Goal: Task Accomplishment & Management: Manage account settings

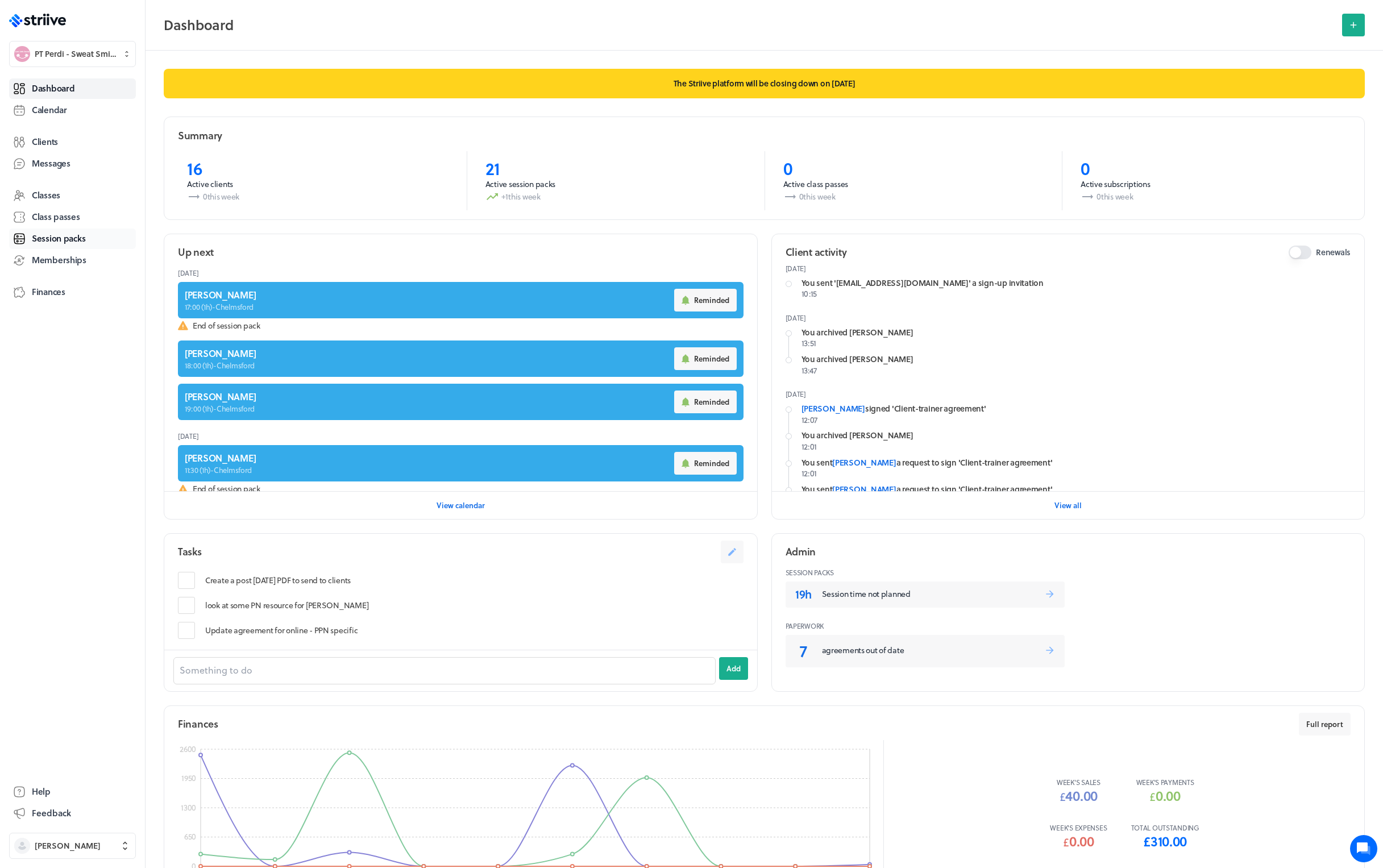
click at [54, 236] on span "Session packs" at bounding box center [58, 238] width 53 height 12
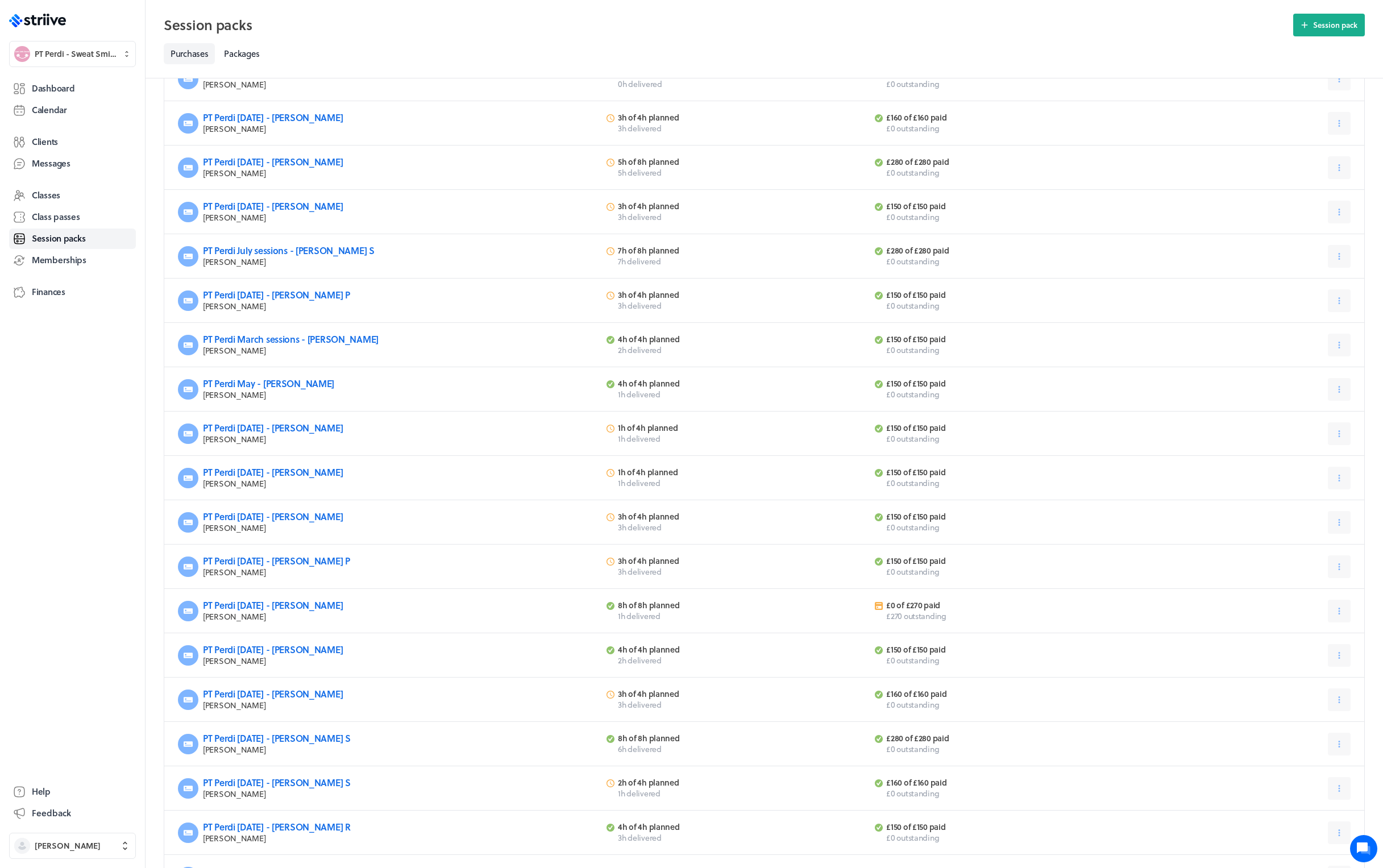
scroll to position [51, 0]
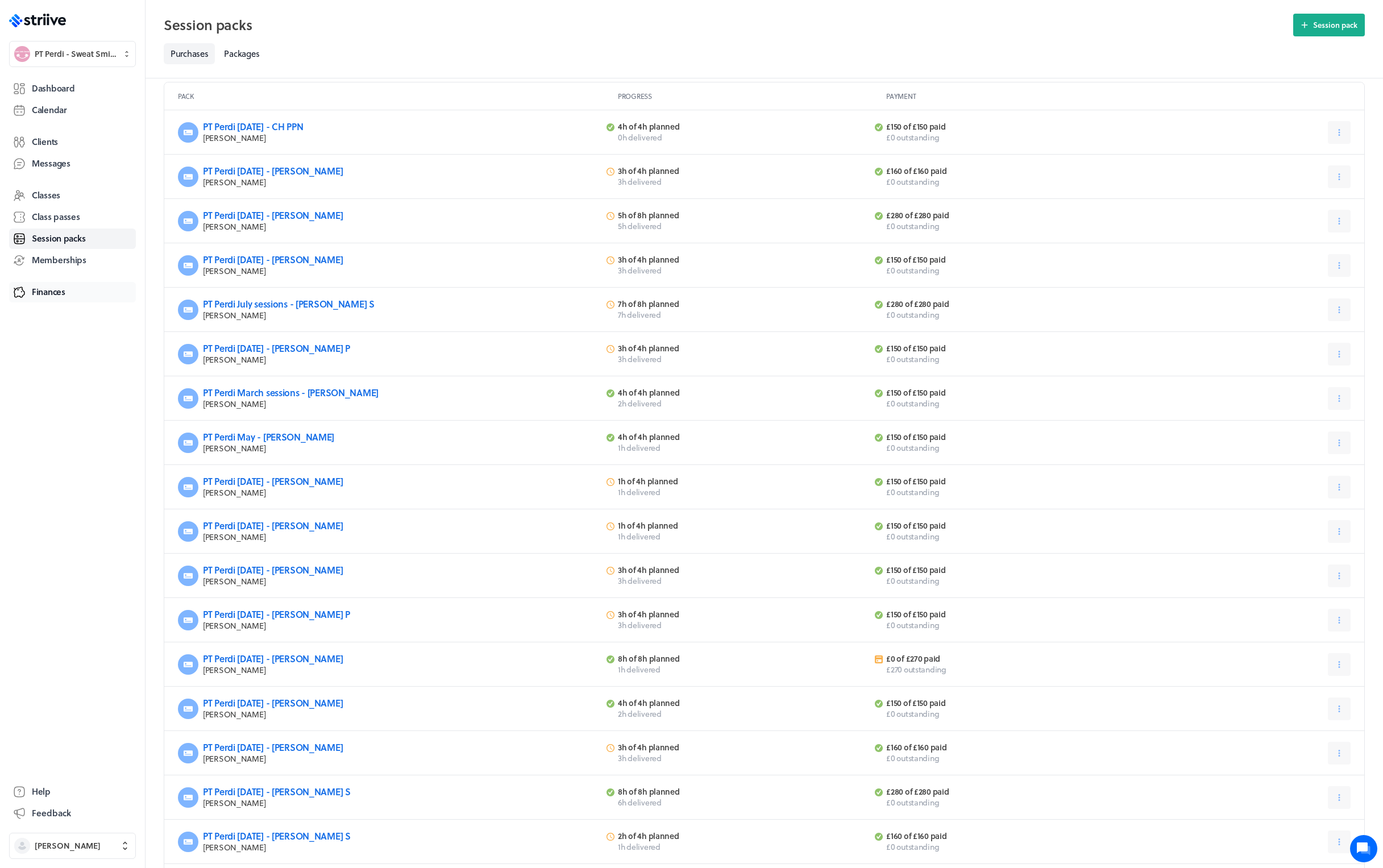
click at [59, 288] on span "Finances" at bounding box center [48, 291] width 33 height 12
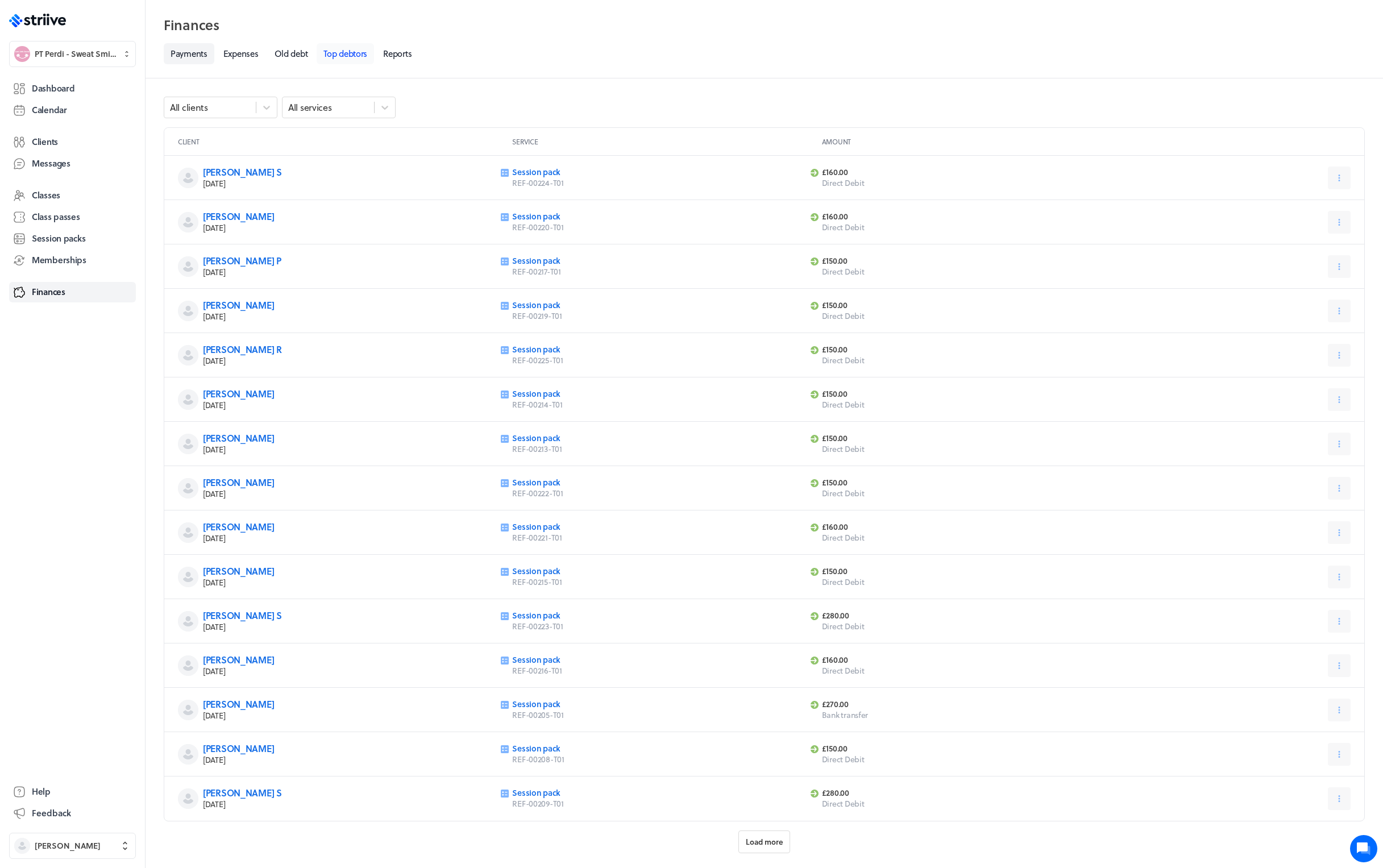
click at [349, 51] on link "Top debtors" at bounding box center [345, 53] width 57 height 21
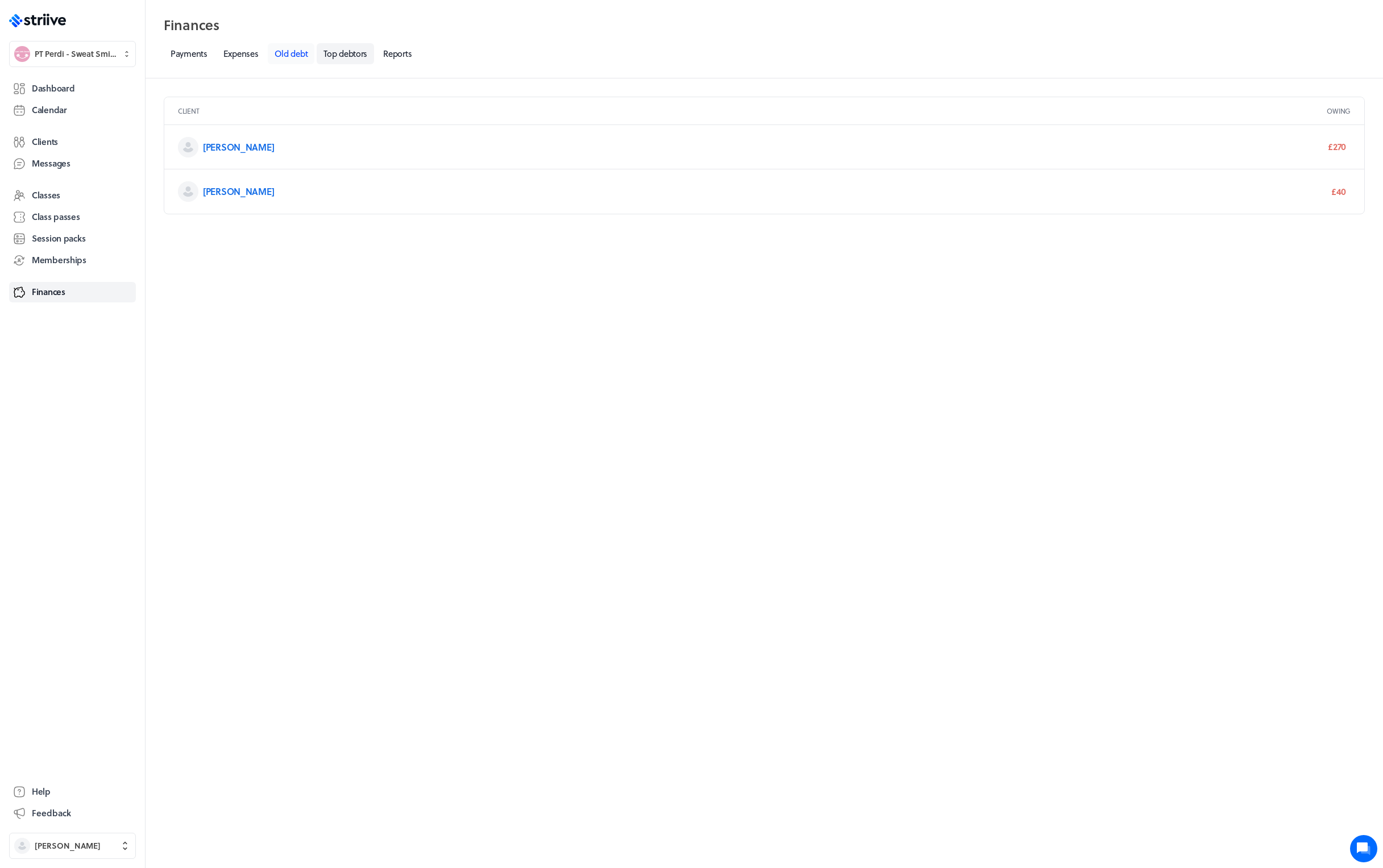
click at [293, 54] on link "Old debt" at bounding box center [291, 53] width 47 height 21
click at [251, 57] on link "Expenses" at bounding box center [241, 53] width 49 height 21
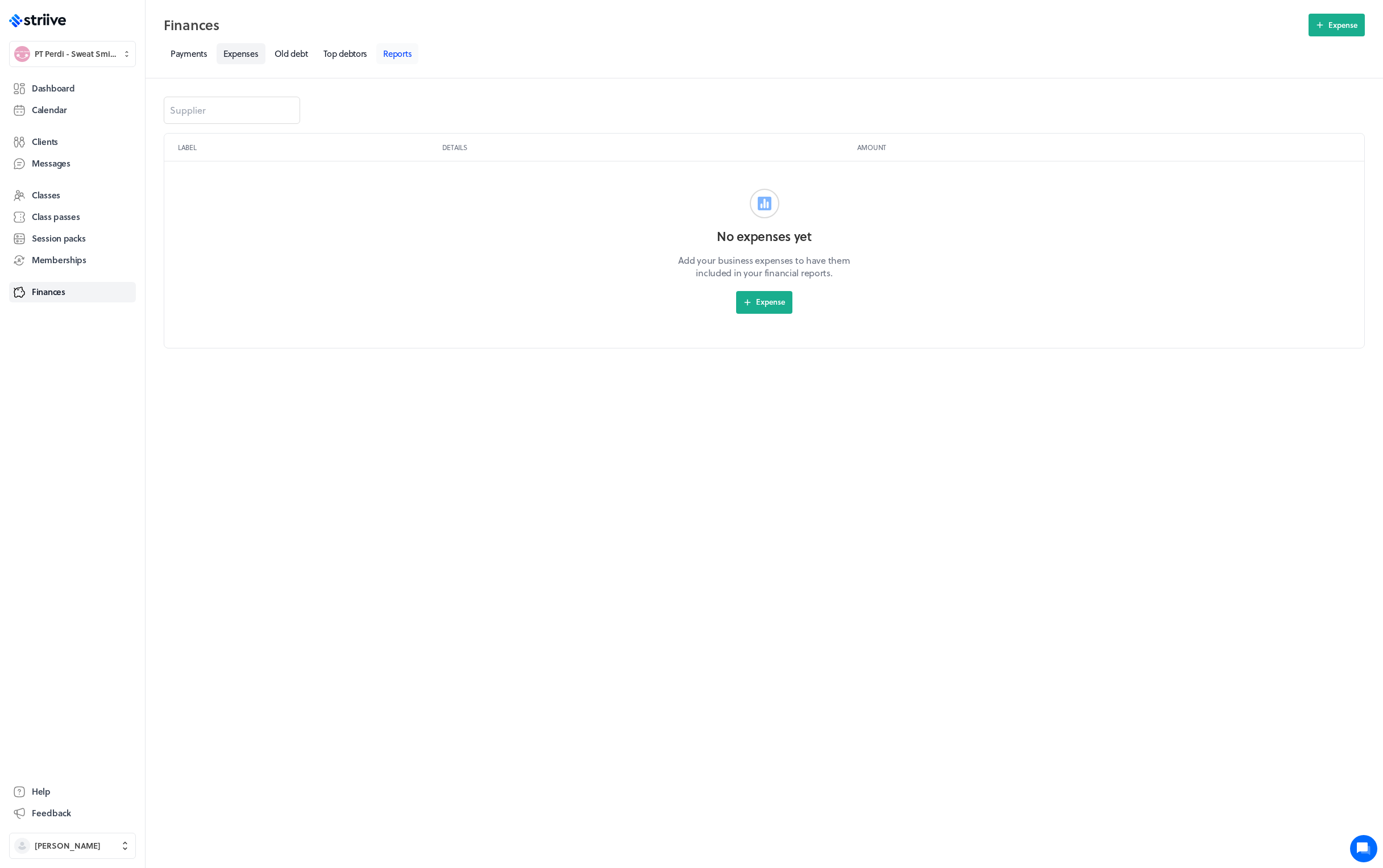
click at [396, 51] on link "Reports" at bounding box center [397, 53] width 42 height 21
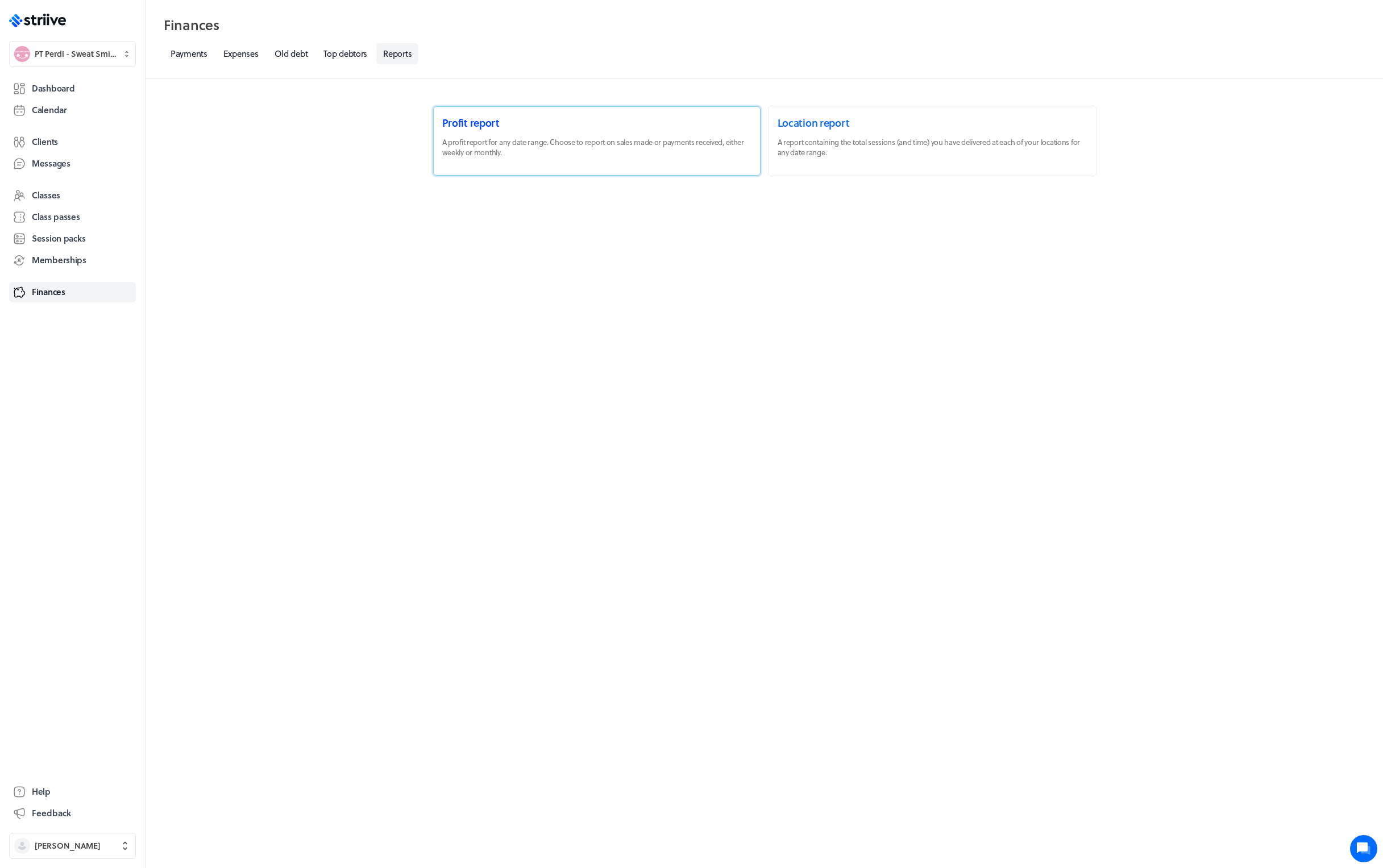
click at [576, 123] on link at bounding box center [596, 141] width 328 height 70
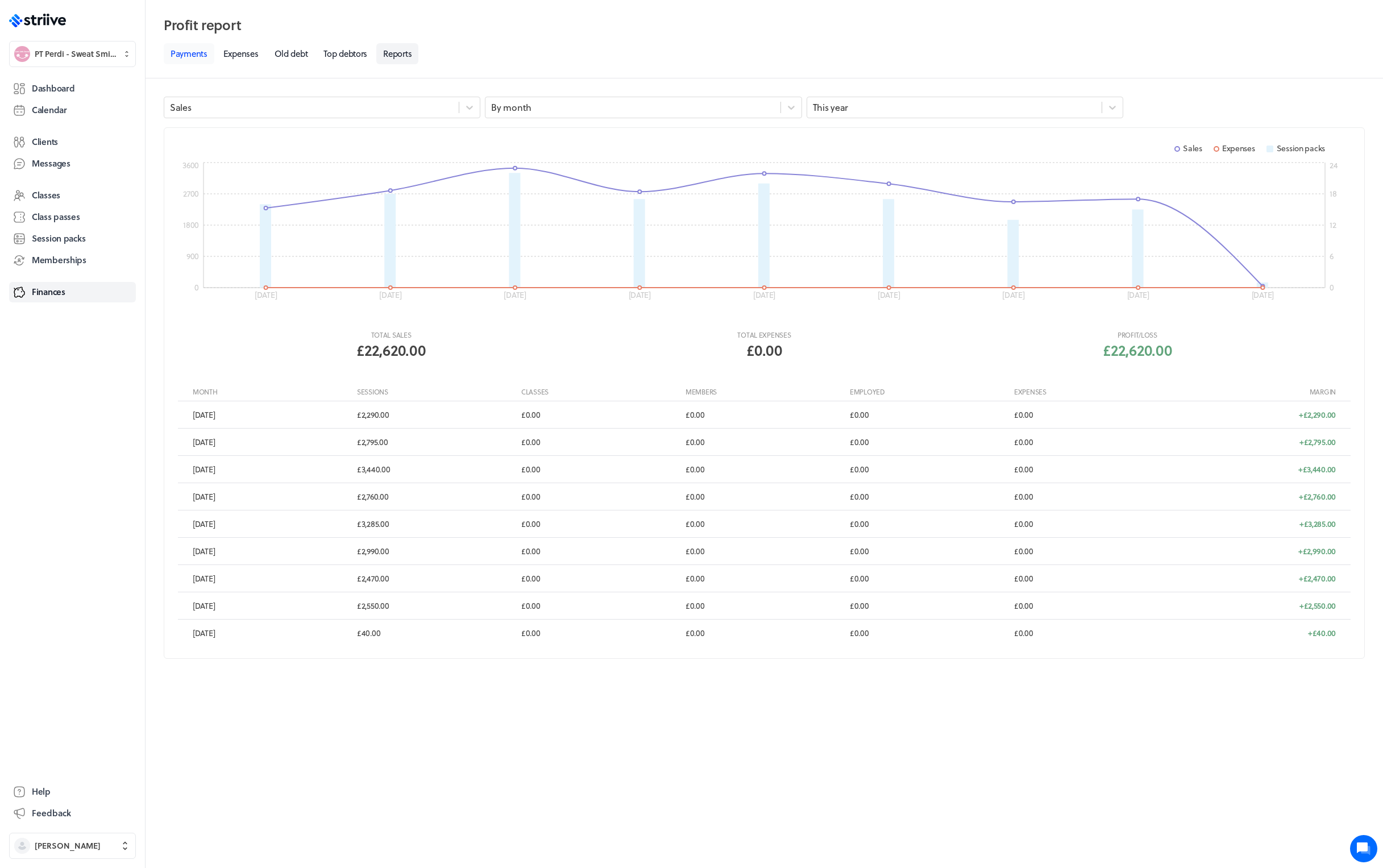
click at [197, 57] on link "Payments" at bounding box center [188, 53] width 50 height 21
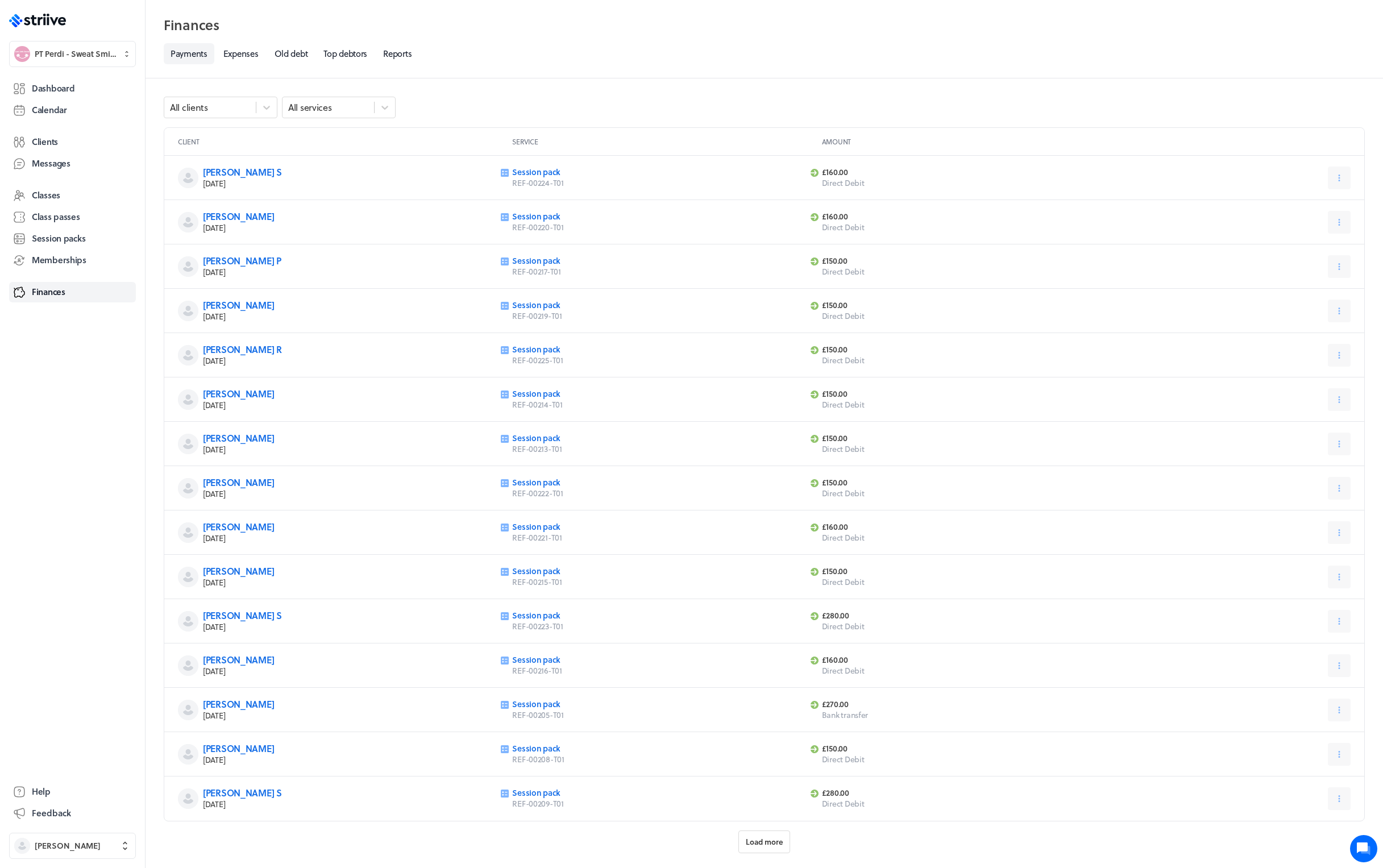
scroll to position [42, 0]
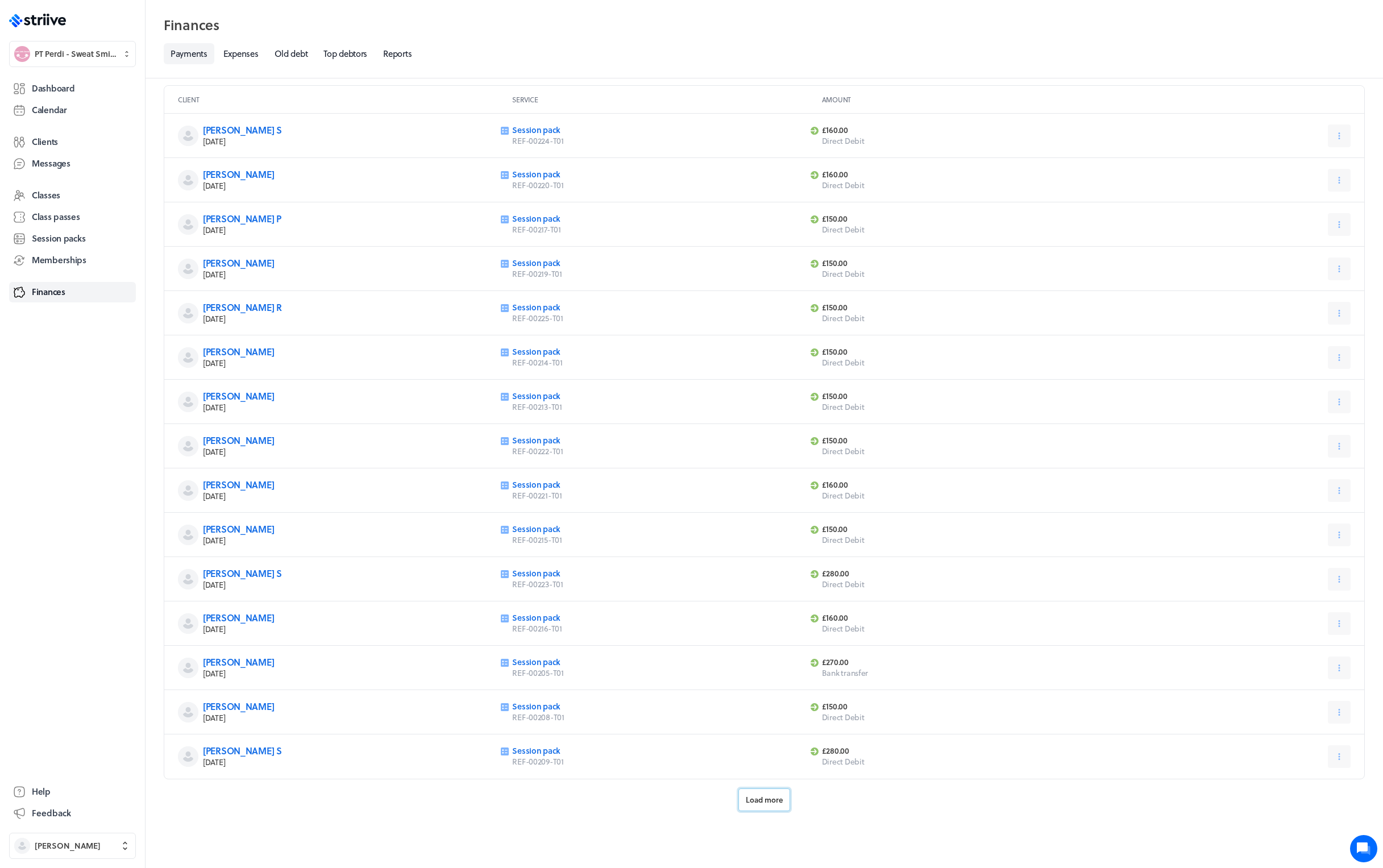
click at [765, 793] on button "Load more" at bounding box center [764, 799] width 52 height 22
click at [779, 793] on button "Load more" at bounding box center [764, 799] width 52 height 22
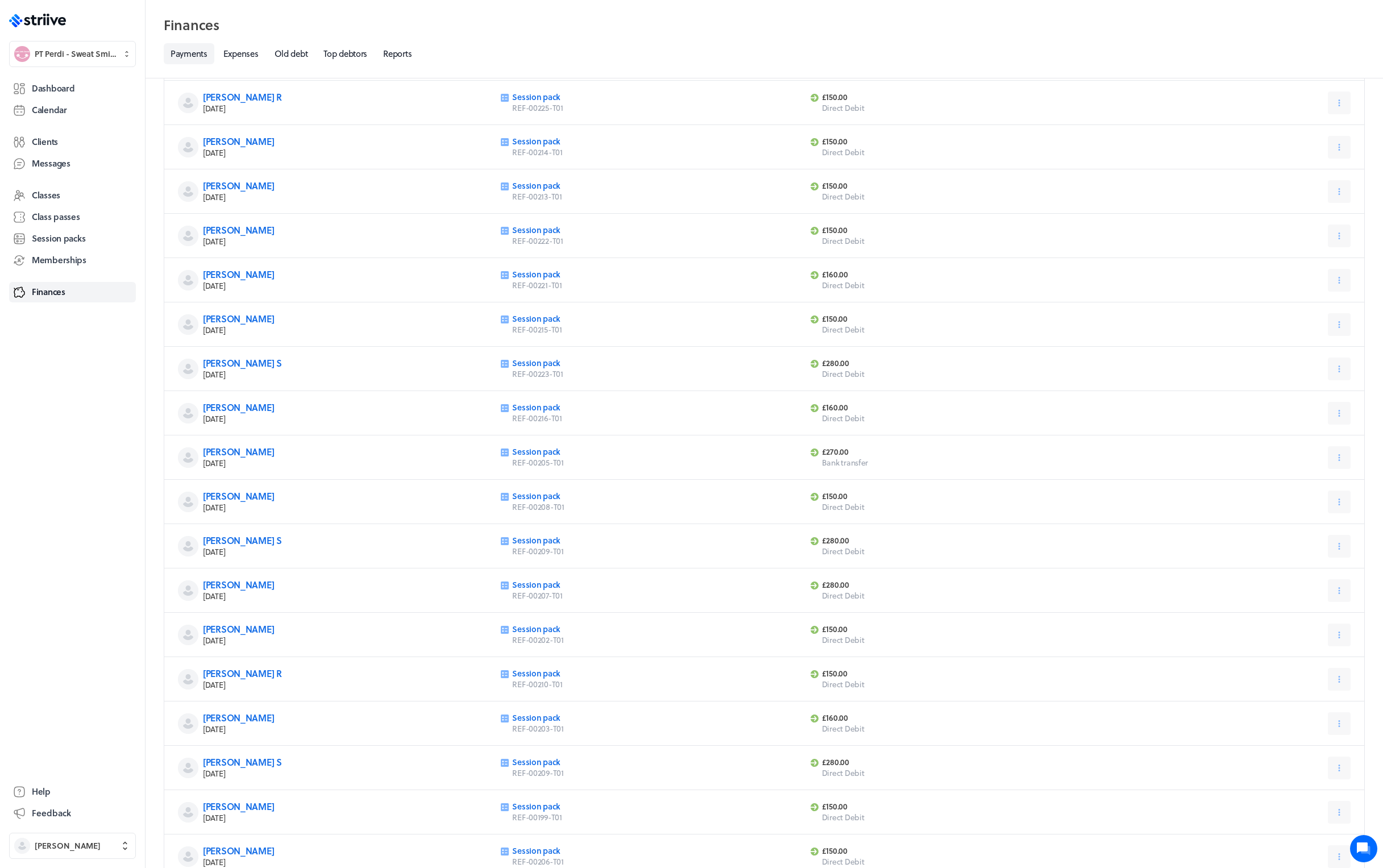
scroll to position [0, 0]
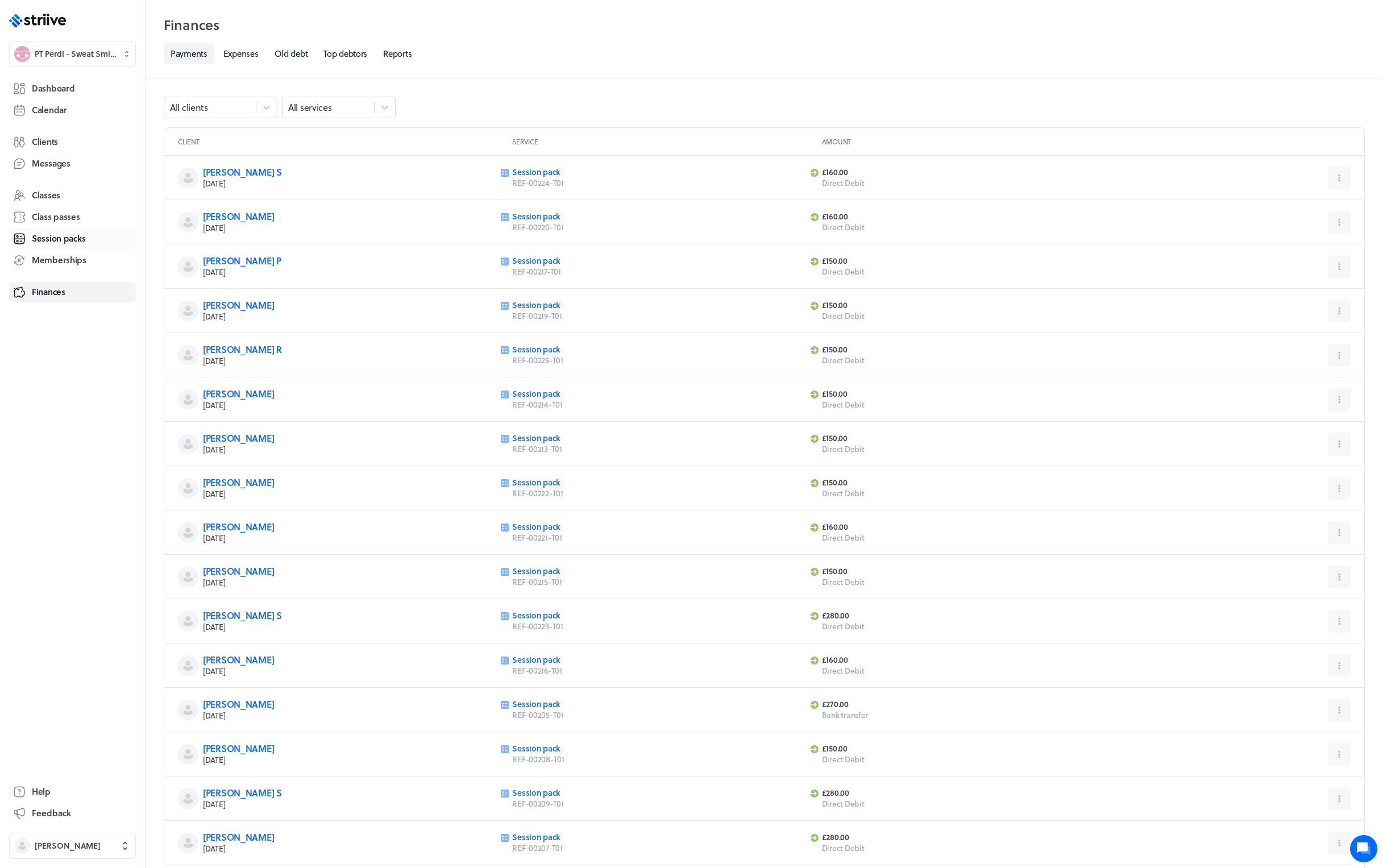
click at [56, 236] on span "Session packs" at bounding box center [58, 238] width 53 height 12
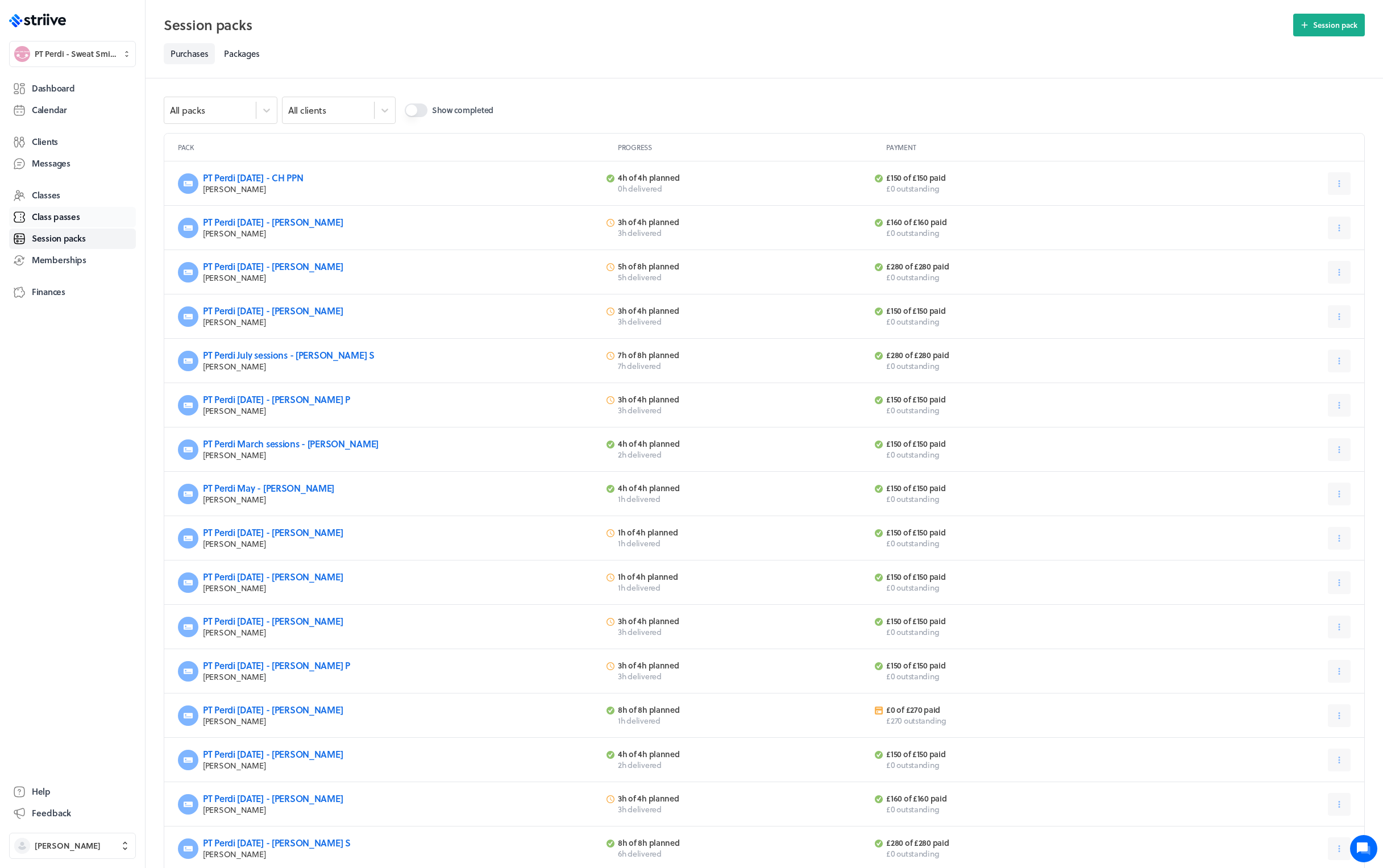
click at [54, 214] on span "Class passes" at bounding box center [56, 216] width 48 height 12
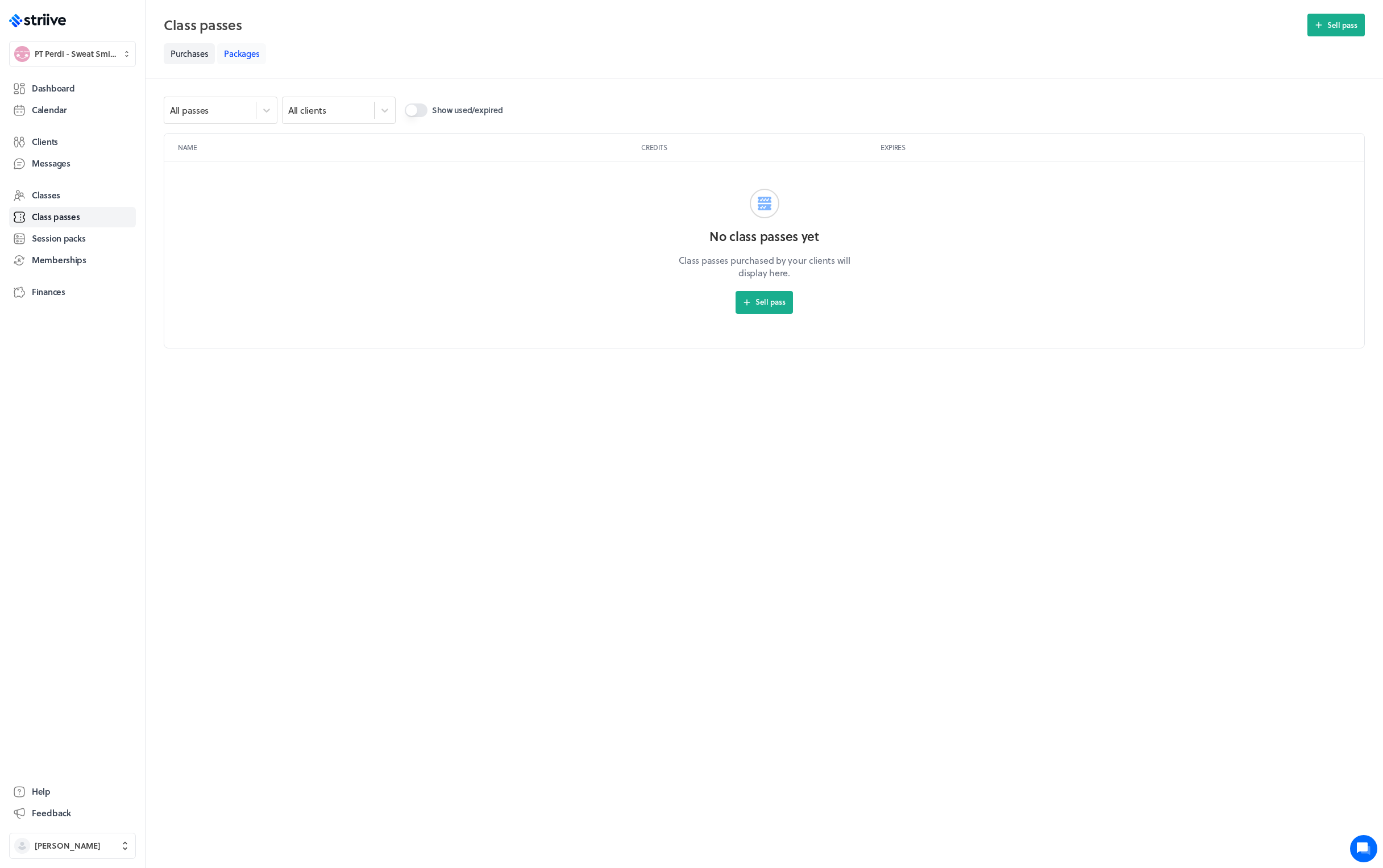
click at [251, 54] on link "Packages" at bounding box center [241, 53] width 49 height 21
click at [60, 192] on span "Classes" at bounding box center [46, 194] width 29 height 12
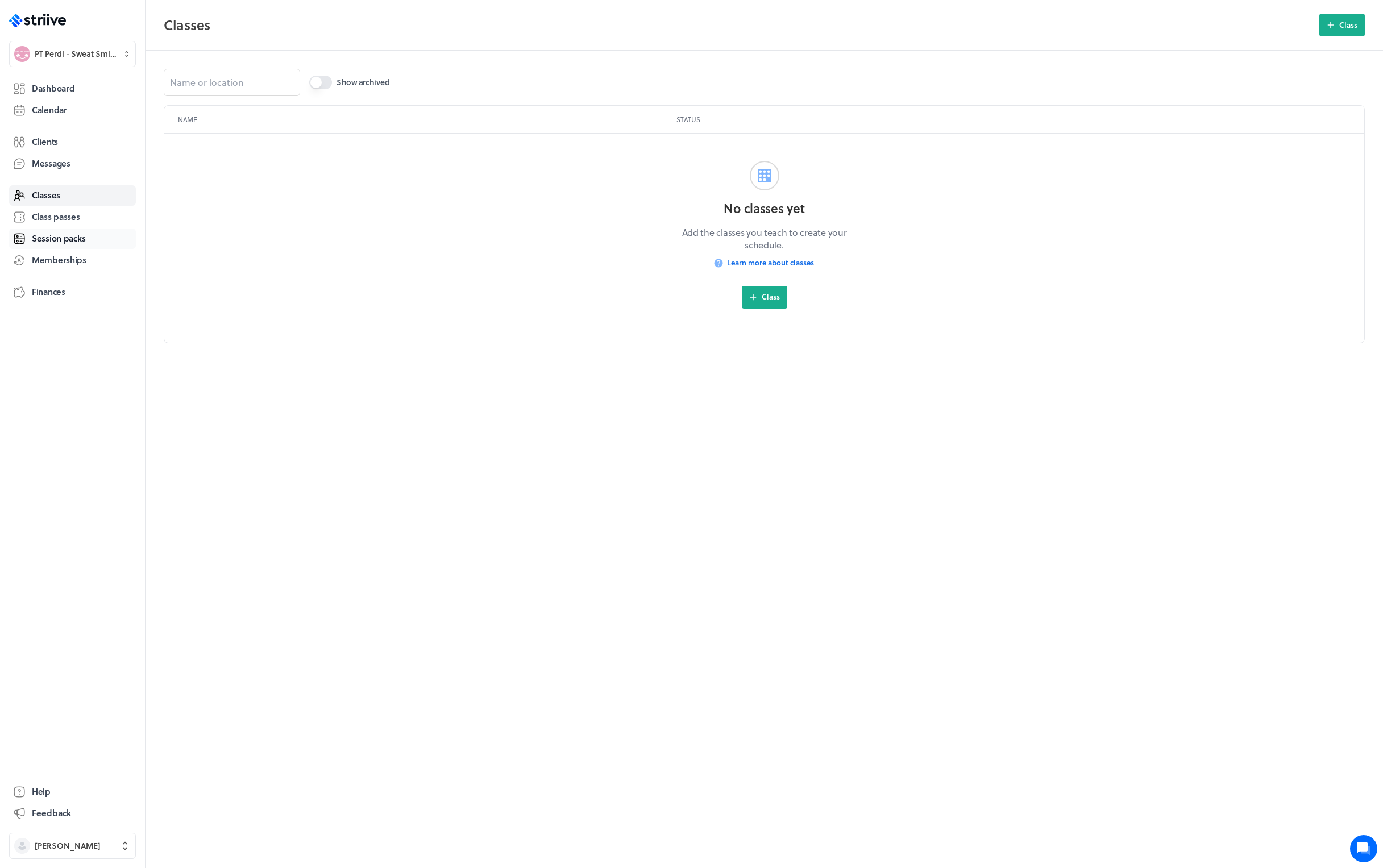
click at [66, 232] on span "Session packs" at bounding box center [58, 238] width 53 height 12
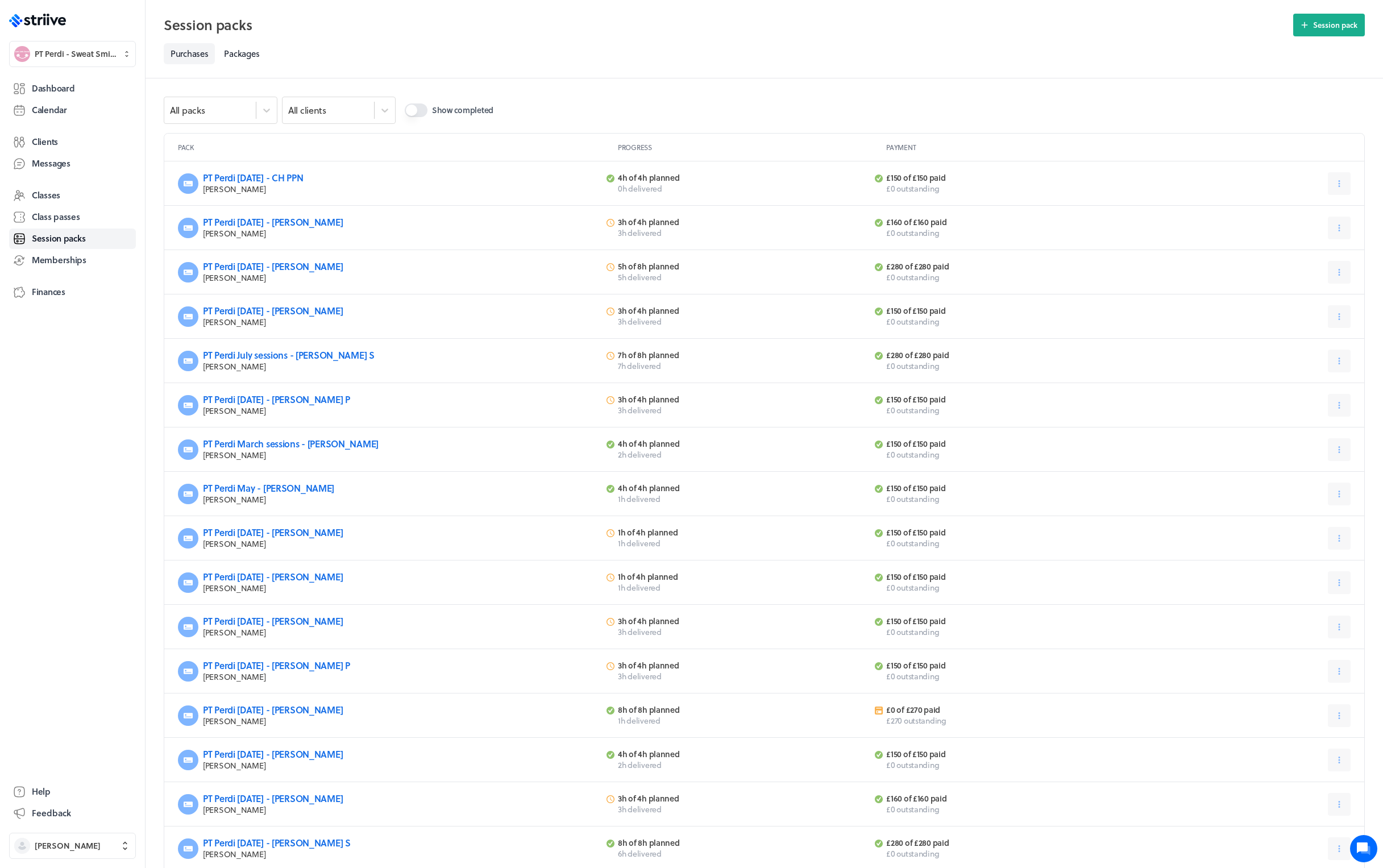
scroll to position [269, 0]
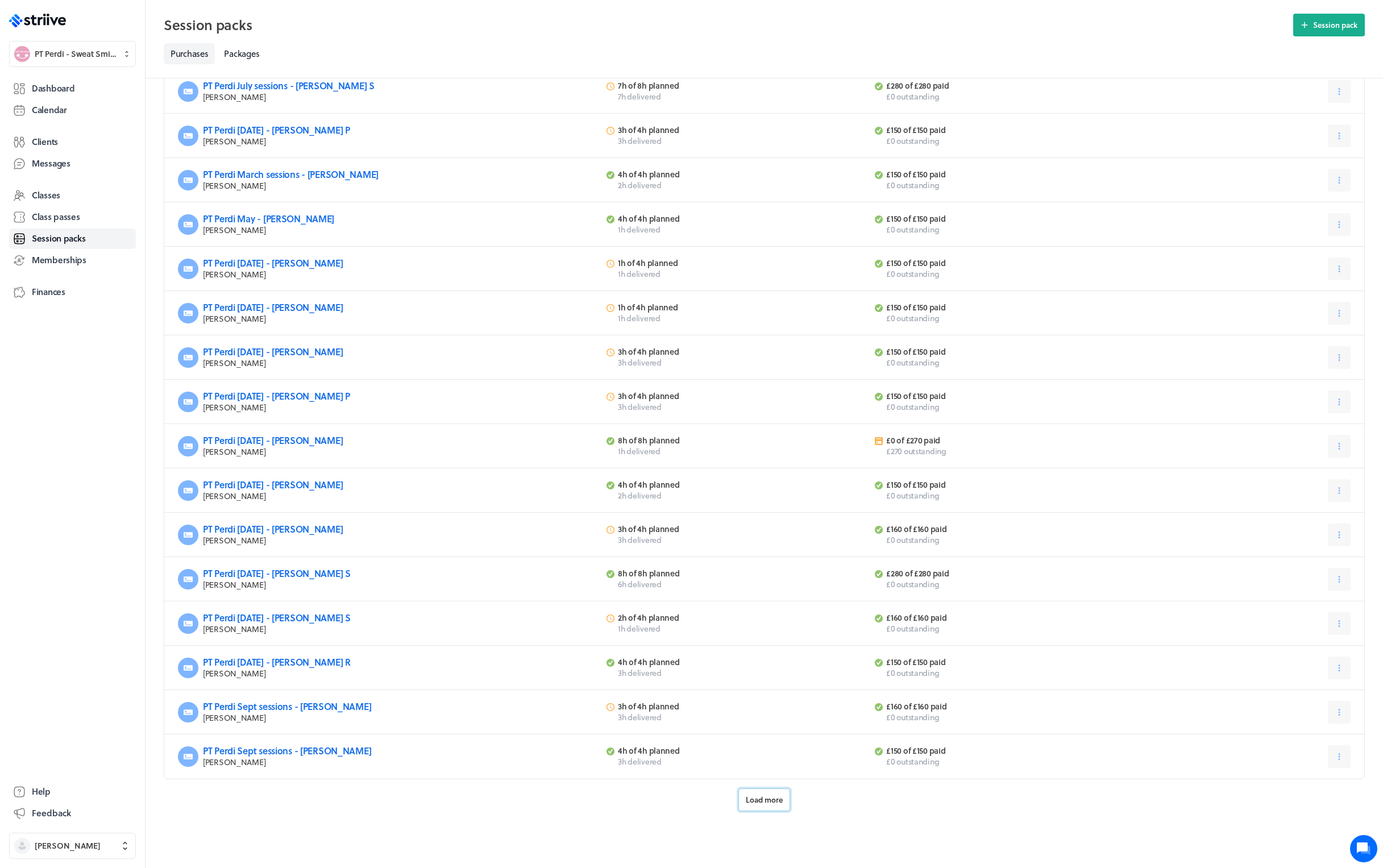
click at [767, 809] on button "Load more" at bounding box center [764, 799] width 52 height 22
click at [314, 705] on link "PT Perdi Sept sessions - [PERSON_NAME]" at bounding box center [287, 706] width 168 height 13
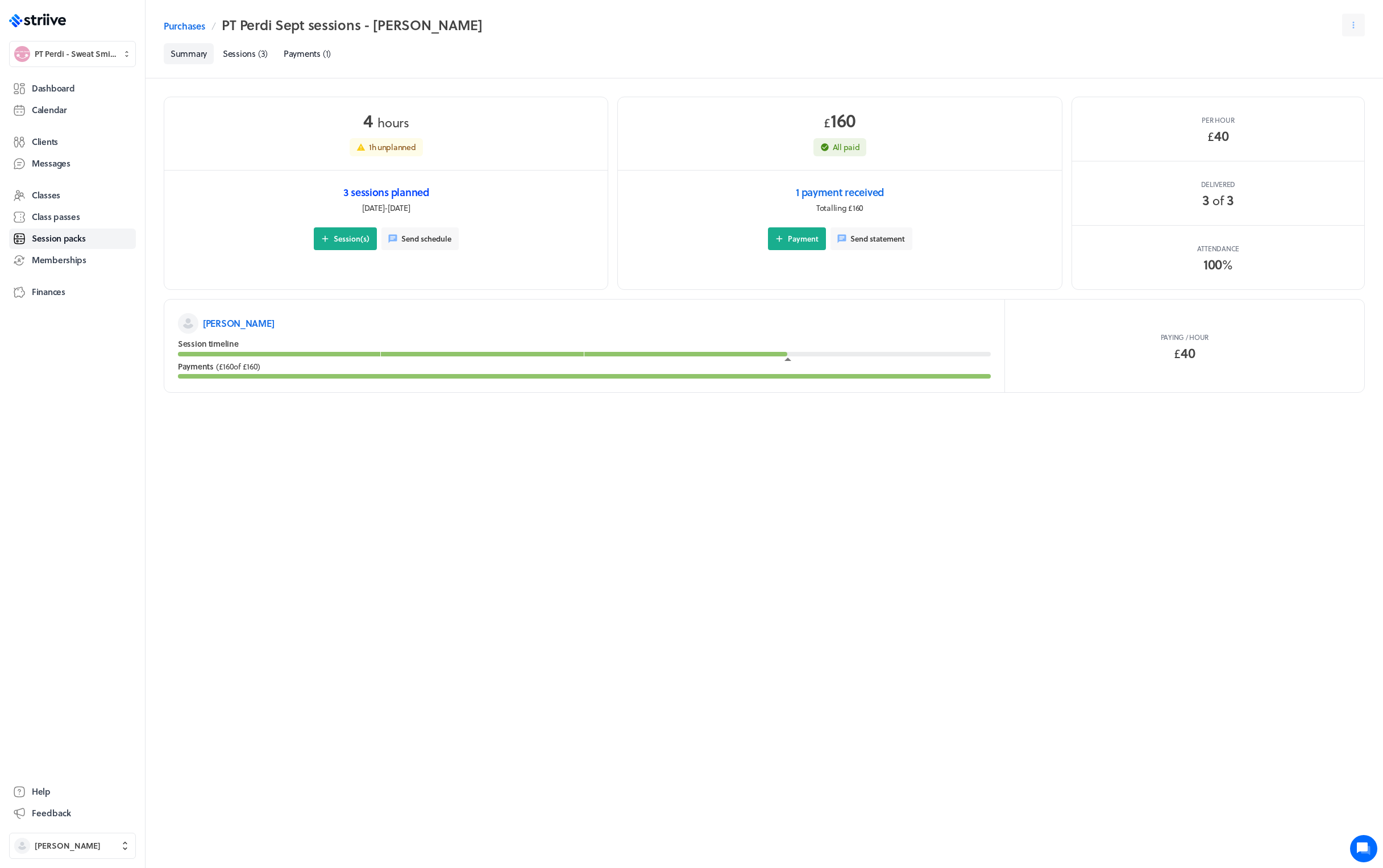
click at [407, 190] on link "3 sessions planned" at bounding box center [386, 192] width 86 height 16
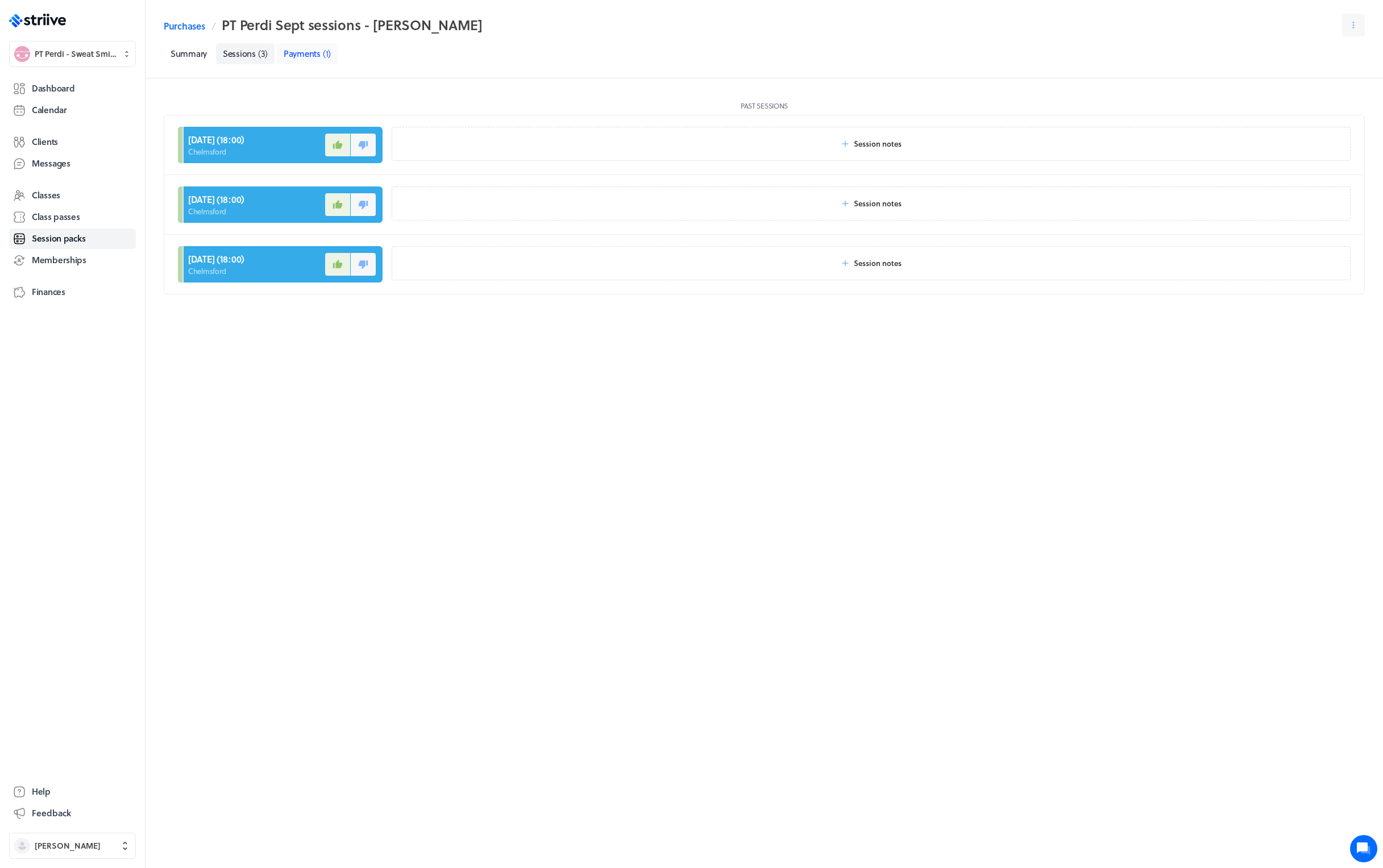
click at [304, 56] on span "Payments" at bounding box center [302, 53] width 37 height 12
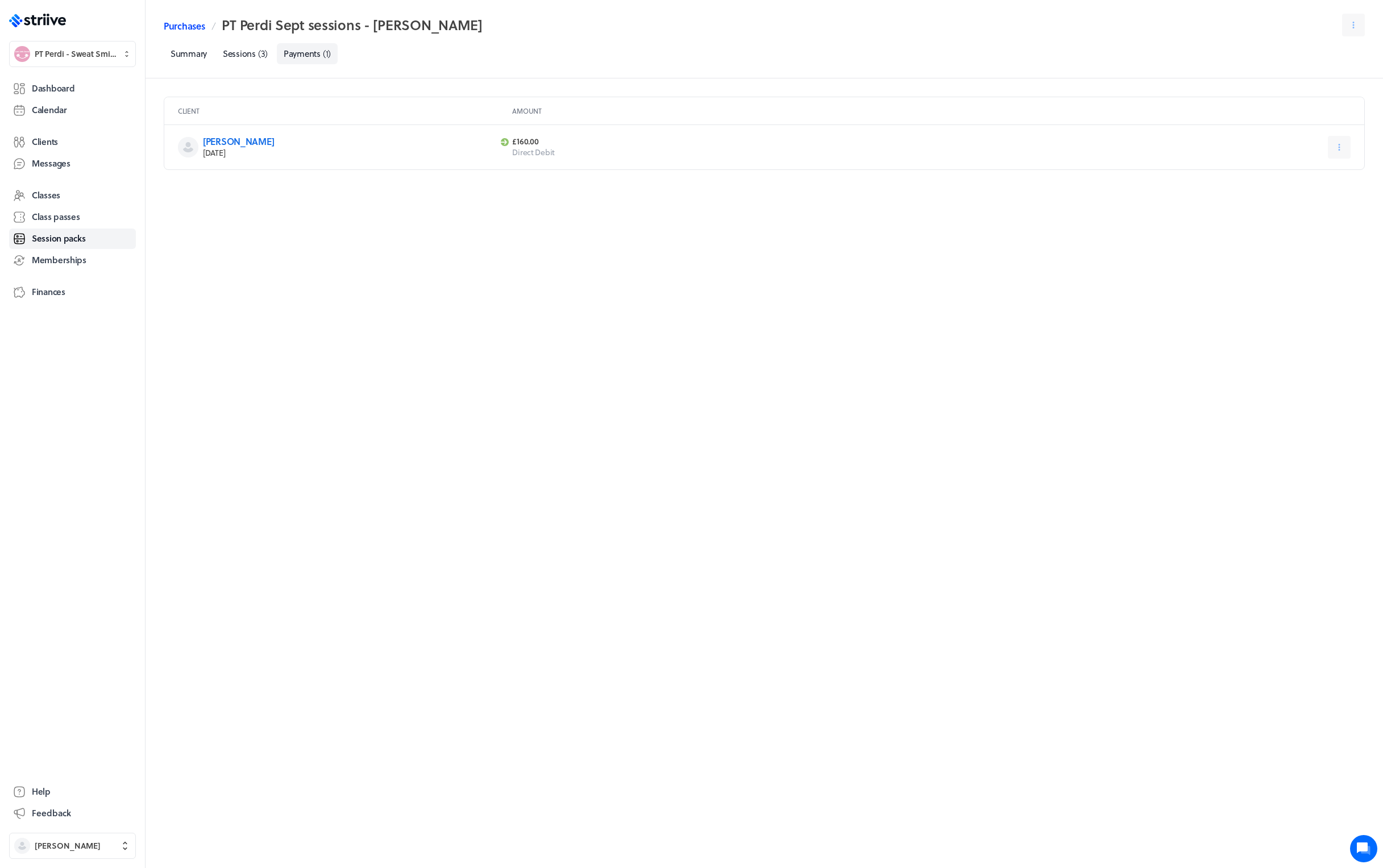
click at [170, 24] on link "Purchases" at bounding box center [184, 26] width 41 height 14
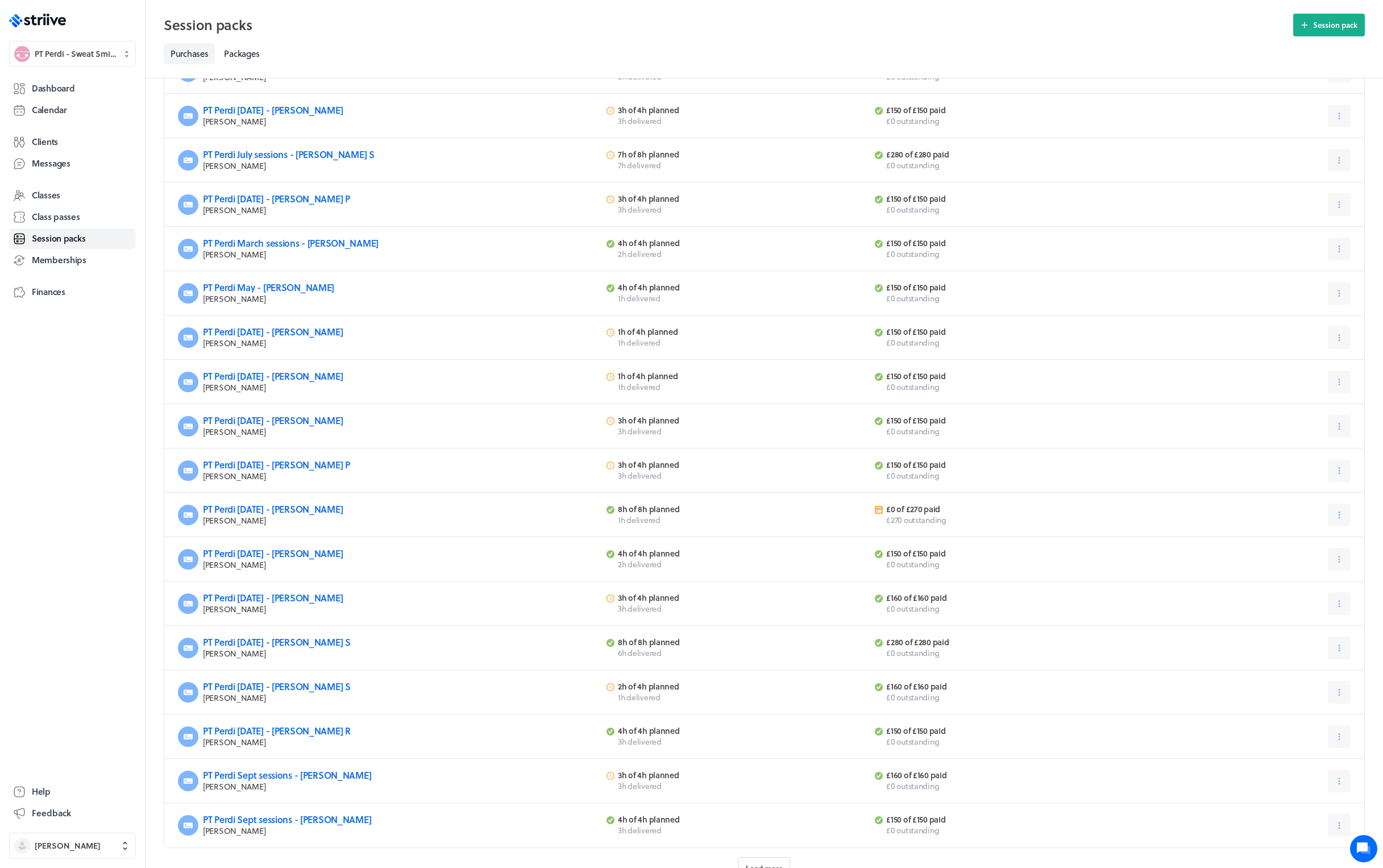
scroll to position [269, 0]
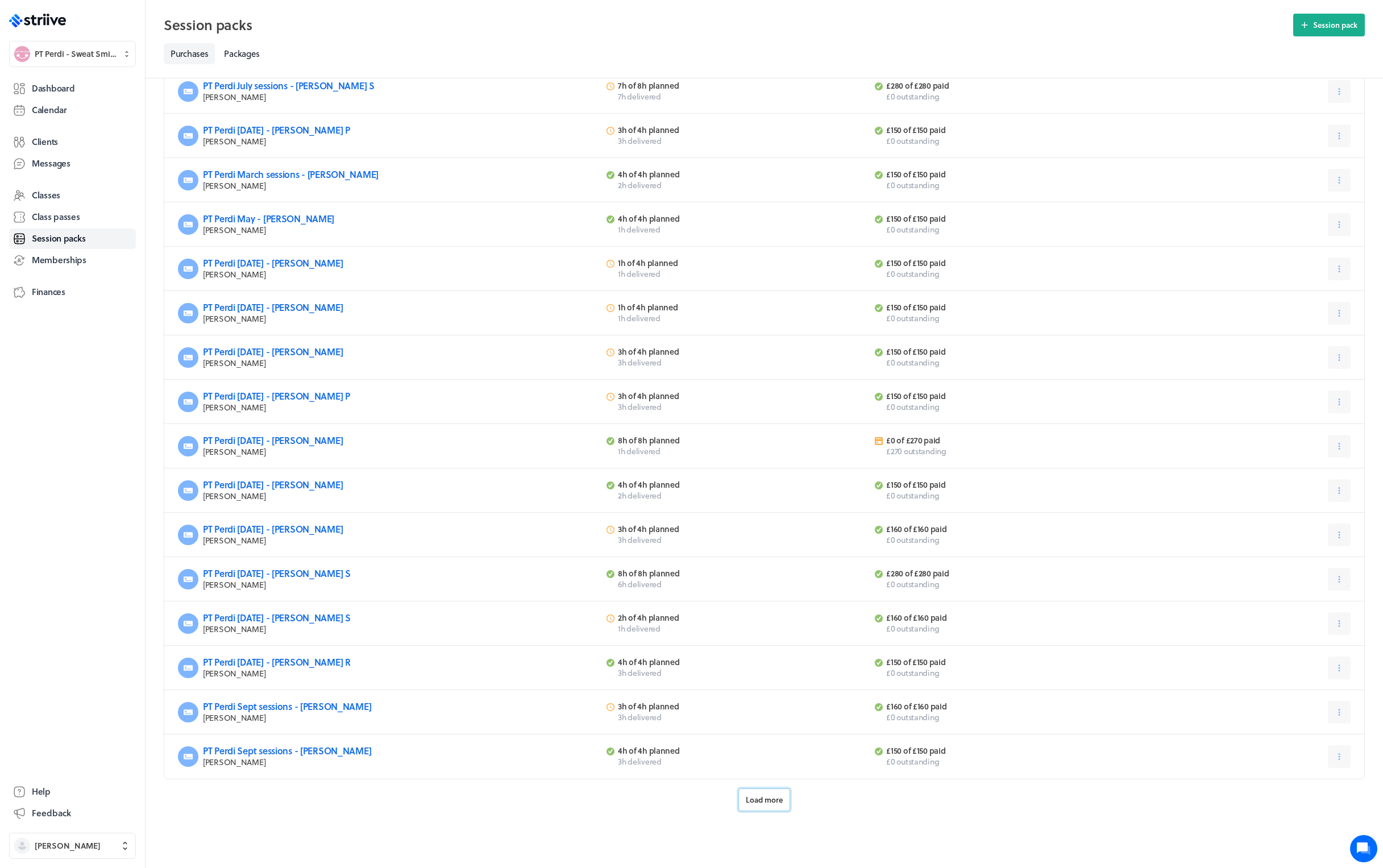
click at [765, 794] on span "Load more" at bounding box center [764, 799] width 37 height 10
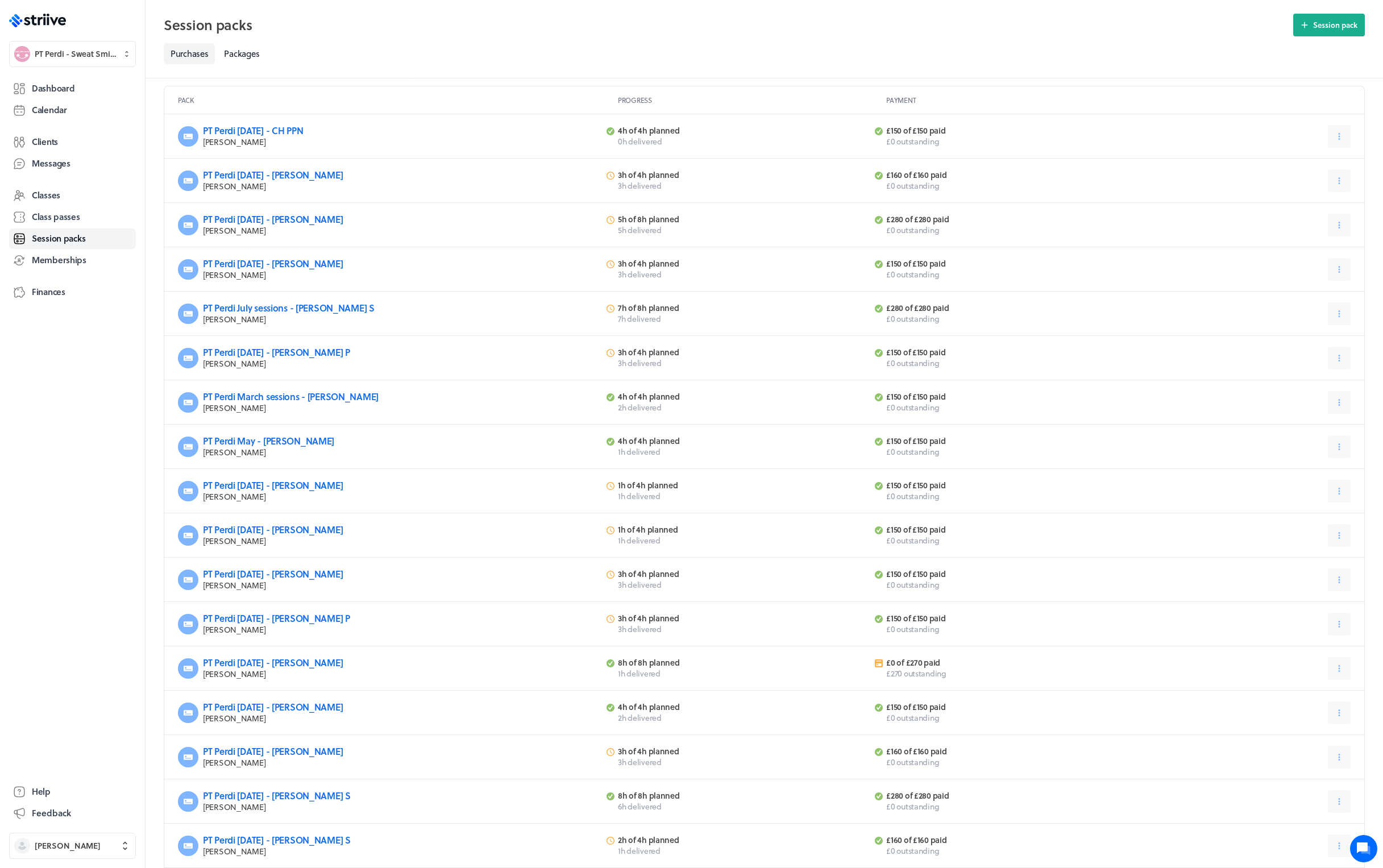
scroll to position [0, 0]
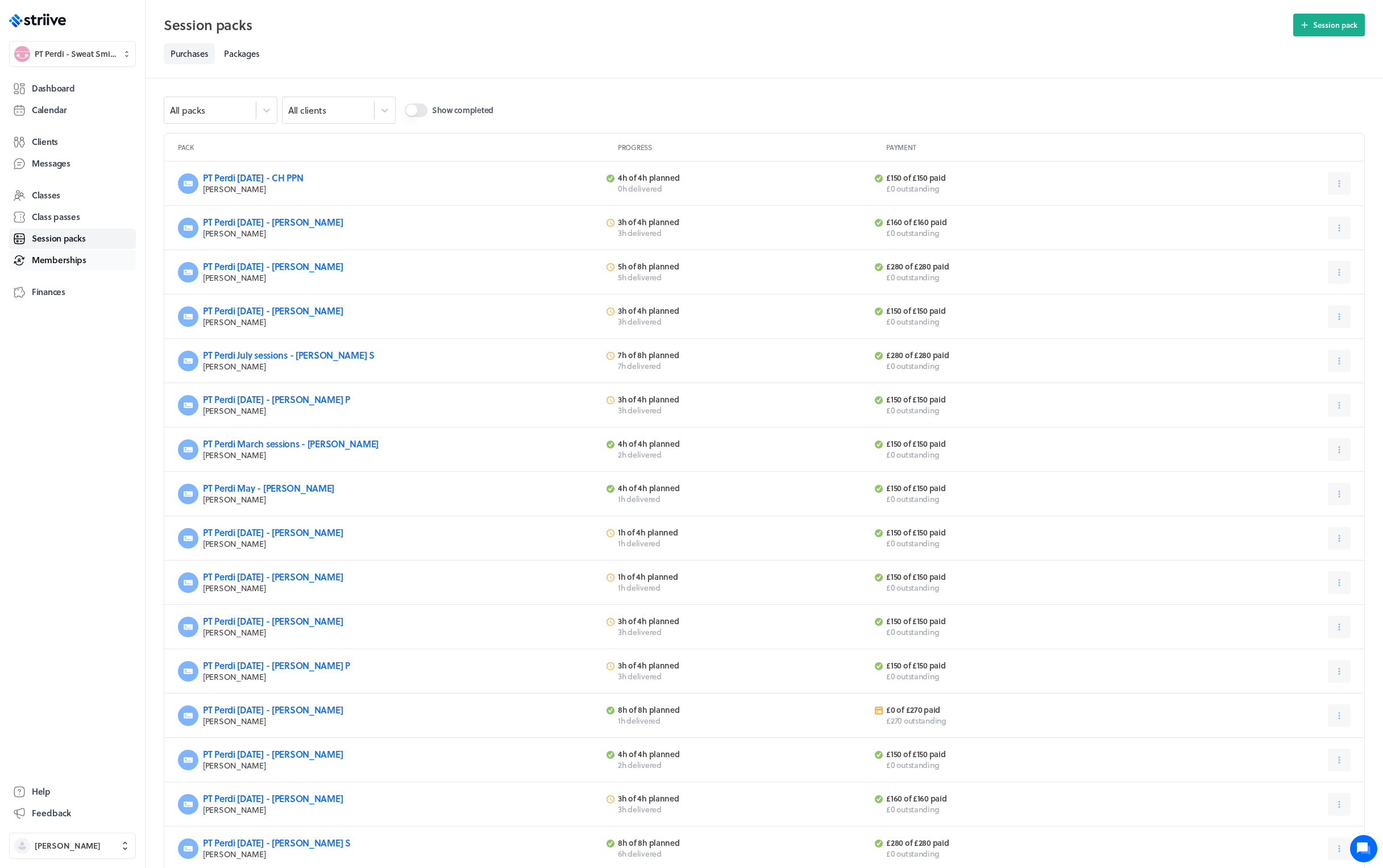
click at [52, 262] on span "Memberships" at bounding box center [59, 259] width 54 height 12
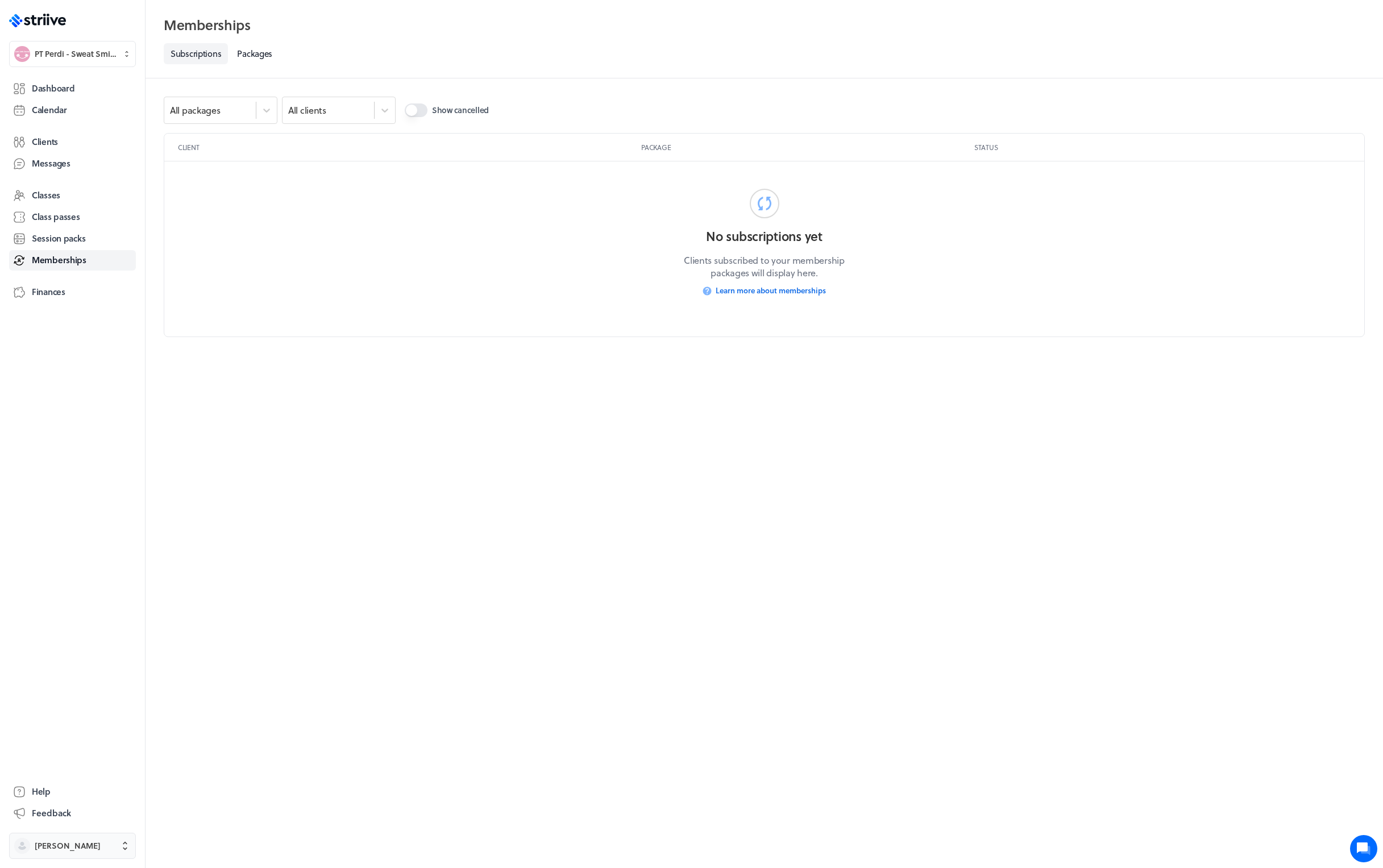
click at [72, 846] on span "[PERSON_NAME]" at bounding box center [67, 846] width 66 height 12
click at [69, 839] on button "Sign out" at bounding box center [73, 836] width 118 height 18
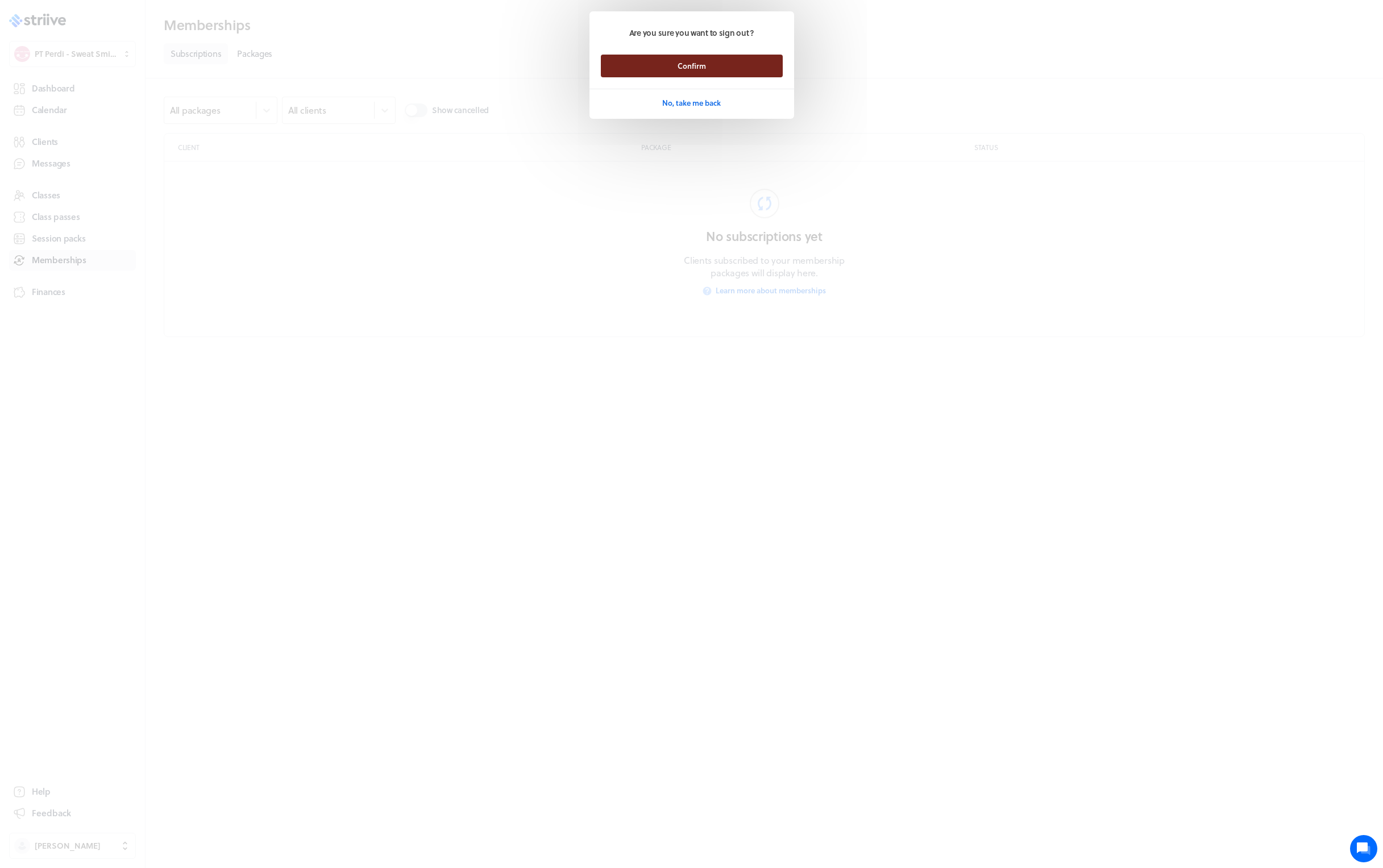
click at [642, 55] on button "Confirm" at bounding box center [692, 65] width 182 height 22
